Goal: Information Seeking & Learning: Learn about a topic

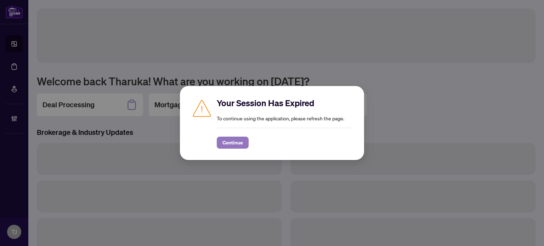
click at [235, 143] on span "Continue" at bounding box center [232, 142] width 21 height 11
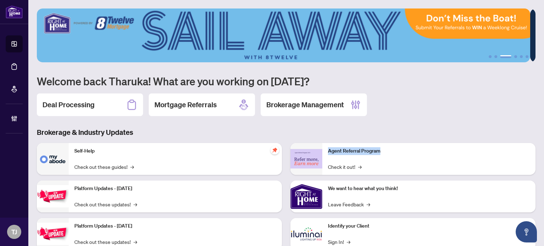
drag, startPoint x: 326, startPoint y: 149, endPoint x: 388, endPoint y: 154, distance: 62.5
click at [388, 154] on p "Agent Referral Program" at bounding box center [429, 151] width 202 height 8
